Goal: Ask a question

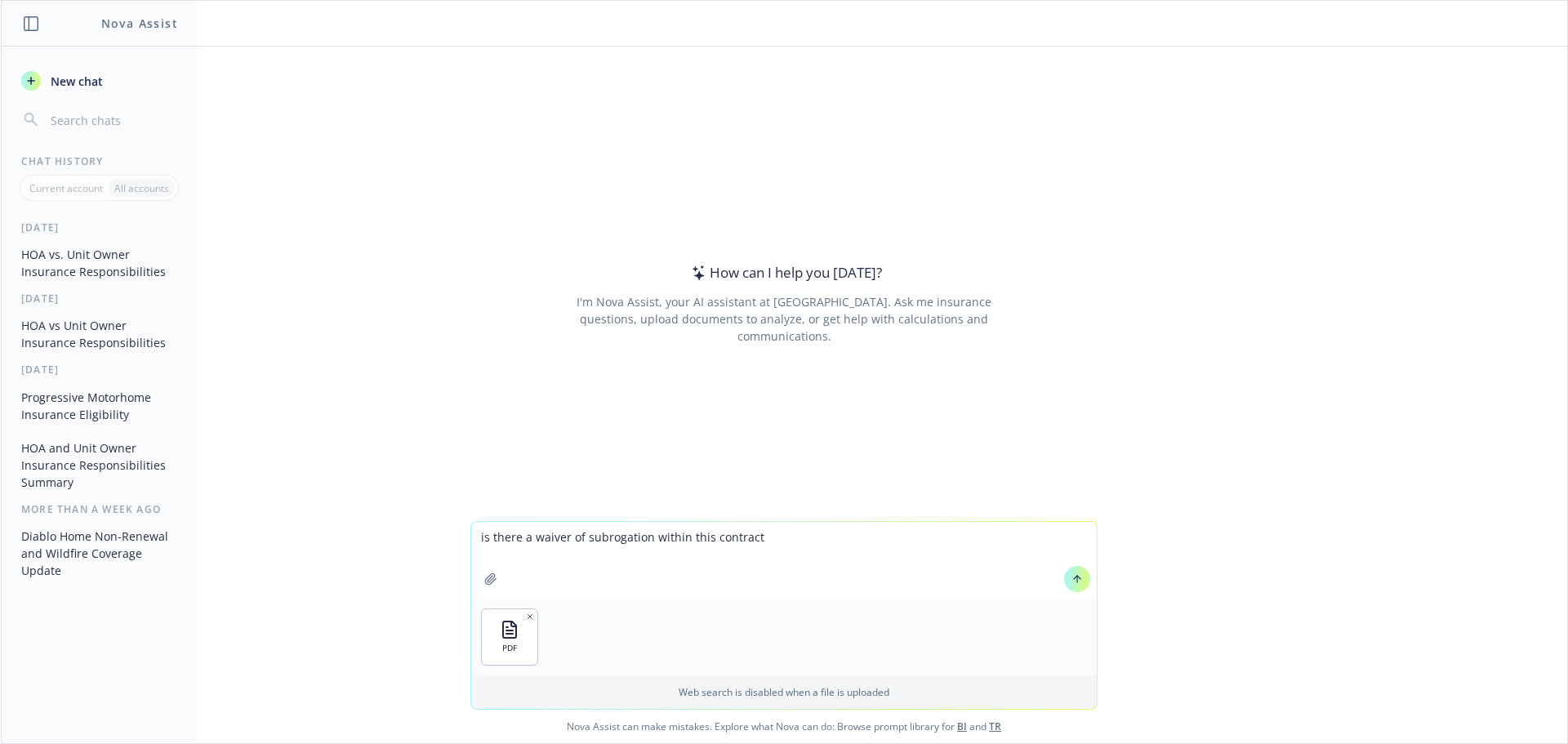
type textarea "is there a waiver of subrogation within this contract?"
